Goal: Transaction & Acquisition: Book appointment/travel/reservation

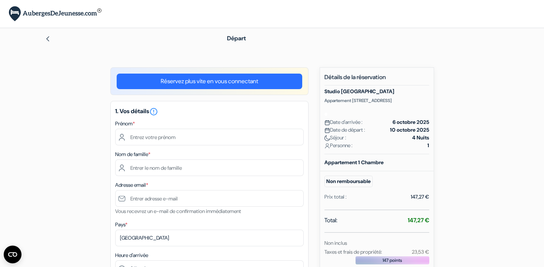
scroll to position [23, 0]
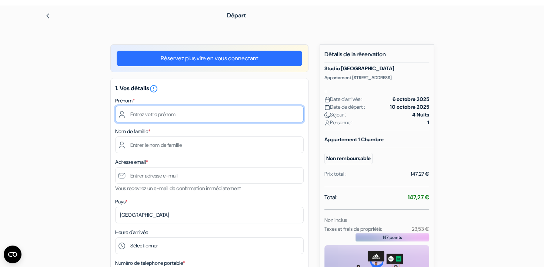
click at [161, 114] on input "text" at bounding box center [209, 114] width 188 height 17
type input "Emmanuelle"
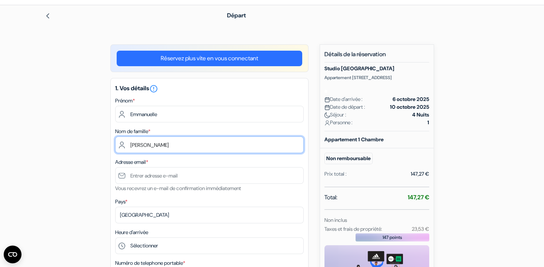
type input "[PERSON_NAME]"
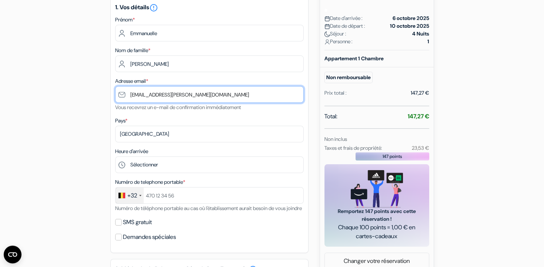
scroll to position [104, 0]
type input "[EMAIL_ADDRESS][PERSON_NAME][DOMAIN_NAME]"
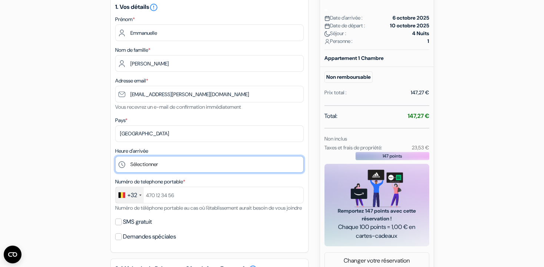
click at [115, 156] on select "Sélectionner 15:00 16:00 17:00 18:00 19:00 20:00 21:00 22:00 23:00 0:00" at bounding box center [209, 164] width 188 height 17
click at [165, 169] on select "Sélectionner 15:00 16:00 17:00 18:00 19:00 20:00 21:00 22:00 23:00 0:00" at bounding box center [209, 164] width 188 height 17
click at [115, 156] on select "Sélectionner 15:00 16:00 17:00 18:00 19:00 20:00 21:00 22:00 23:00 0:00" at bounding box center [209, 164] width 188 height 17
select select "15"
click option "15:00" at bounding box center [0, 0] width 0 height 0
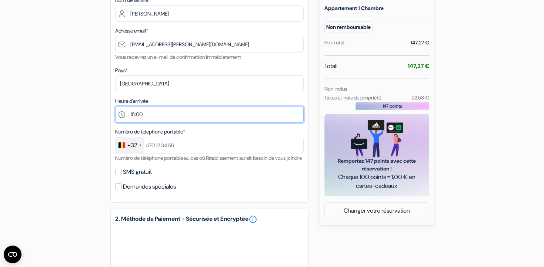
scroll to position [155, 0]
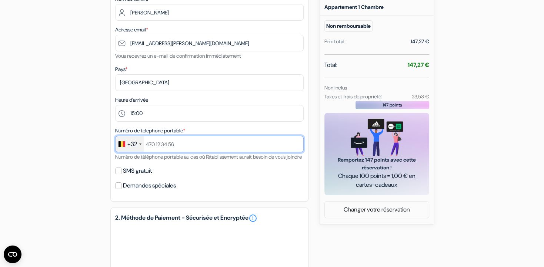
click at [172, 141] on input "text" at bounding box center [209, 144] width 188 height 17
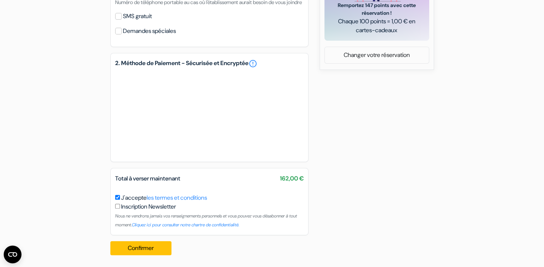
scroll to position [312, 0]
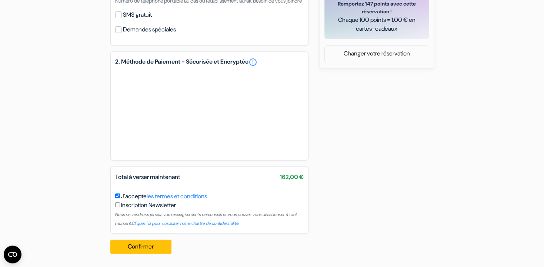
type input "499430024"
click at [131, 247] on button "Confirmer Loading..." at bounding box center [140, 247] width 61 height 14
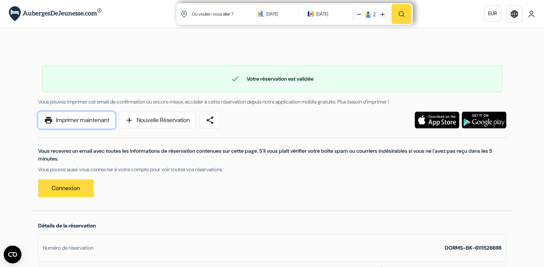
click at [77, 121] on link "print Imprimer maintenant" at bounding box center [76, 120] width 77 height 17
